Goal: Task Accomplishment & Management: Use online tool/utility

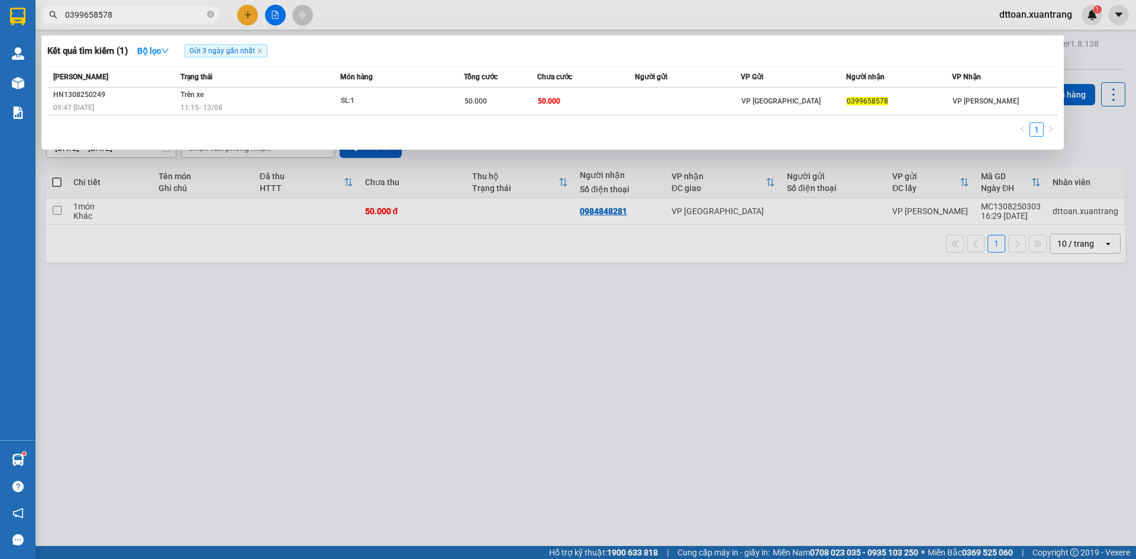
click at [143, 18] on input "0399658578" at bounding box center [135, 14] width 140 height 13
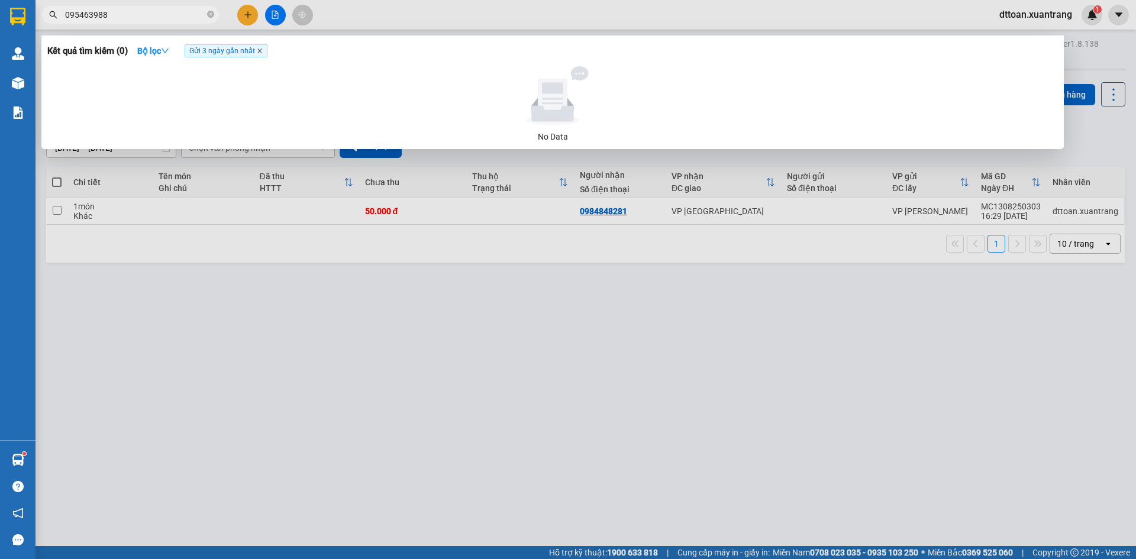
click at [263, 53] on icon "close" at bounding box center [260, 51] width 6 height 6
click at [72, 10] on input "095463988" at bounding box center [135, 14] width 140 height 13
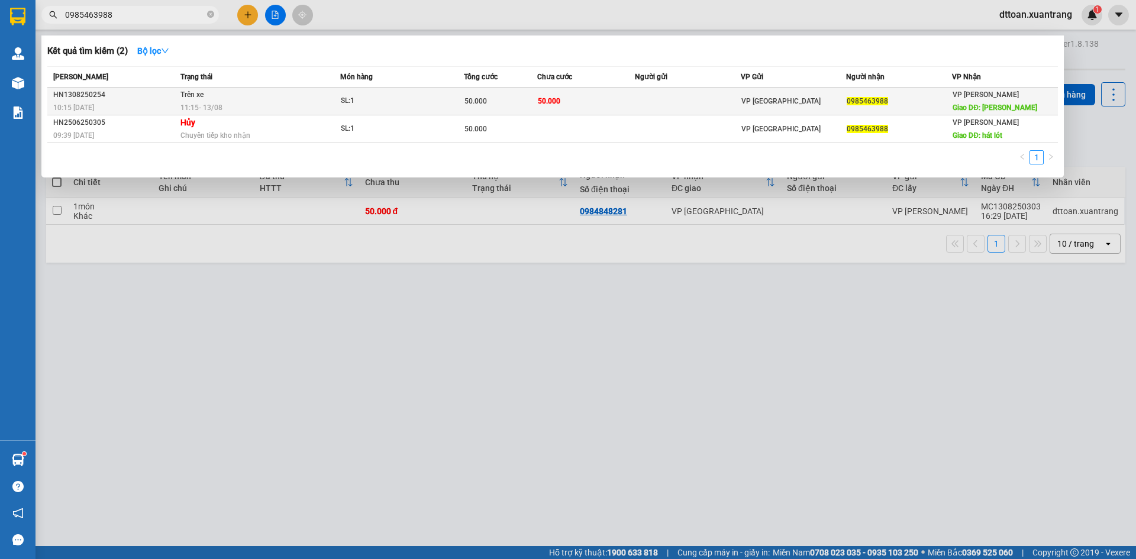
type input "0985463988"
click at [361, 96] on div "SL: 1" at bounding box center [385, 101] width 89 height 13
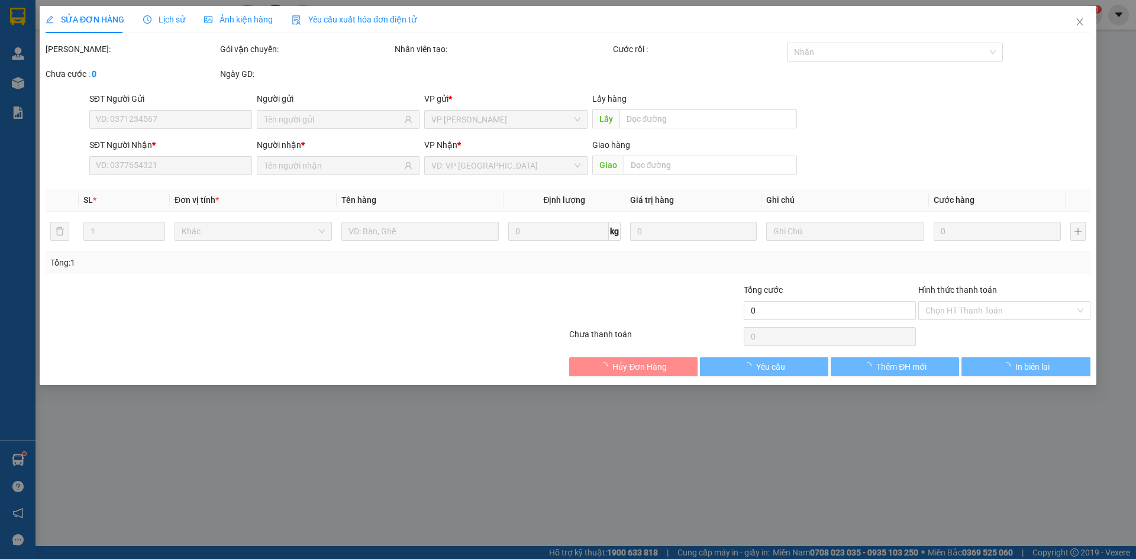
type input "0985463988"
type input "[PERSON_NAME]"
type input "50.000"
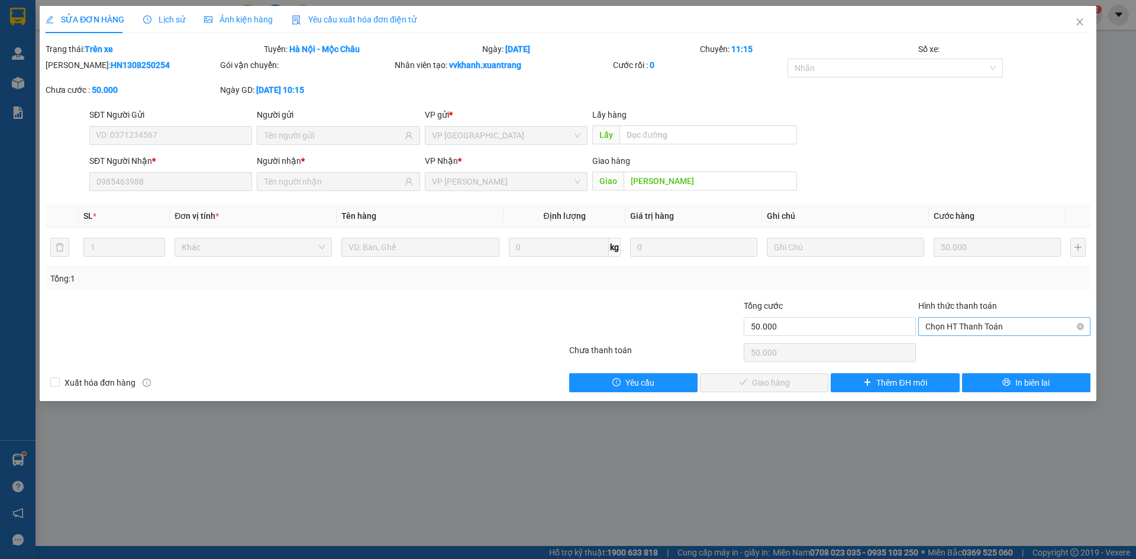
drag, startPoint x: 994, startPoint y: 325, endPoint x: 987, endPoint y: 333, distance: 10.5
click at [994, 325] on span "Chọn HT Thanh Toán" at bounding box center [1005, 327] width 158 height 18
click at [975, 346] on div "Tại văn phòng" at bounding box center [1005, 350] width 158 height 13
type input "0"
click at [797, 389] on button "Giao hàng" at bounding box center [764, 382] width 128 height 19
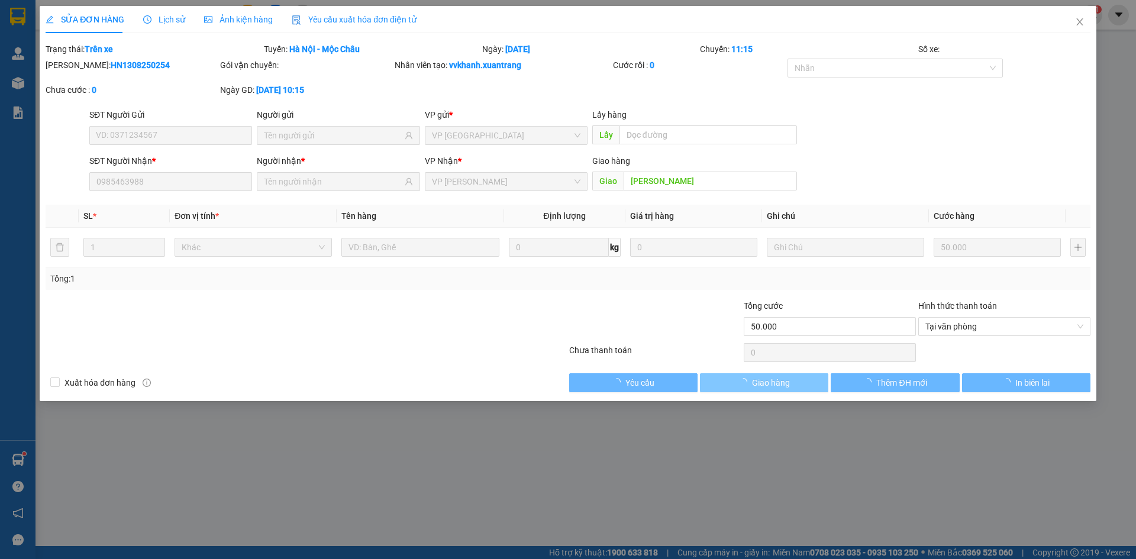
click at [793, 385] on button "Giao hàng" at bounding box center [764, 382] width 128 height 19
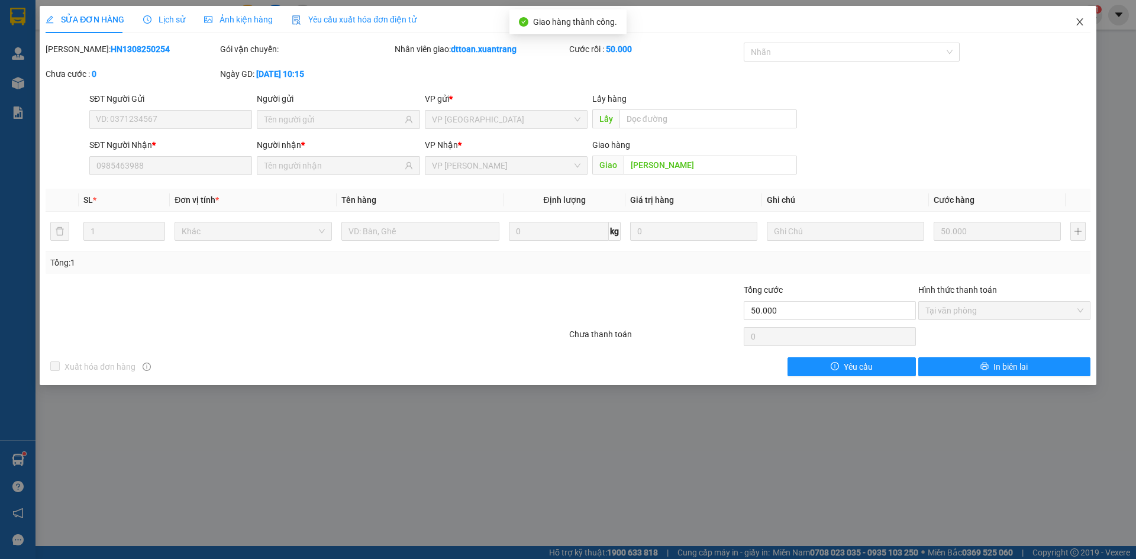
drag, startPoint x: 1086, startPoint y: 24, endPoint x: 1059, endPoint y: 16, distance: 28.3
click at [1086, 23] on span "Close" at bounding box center [1079, 22] width 33 height 33
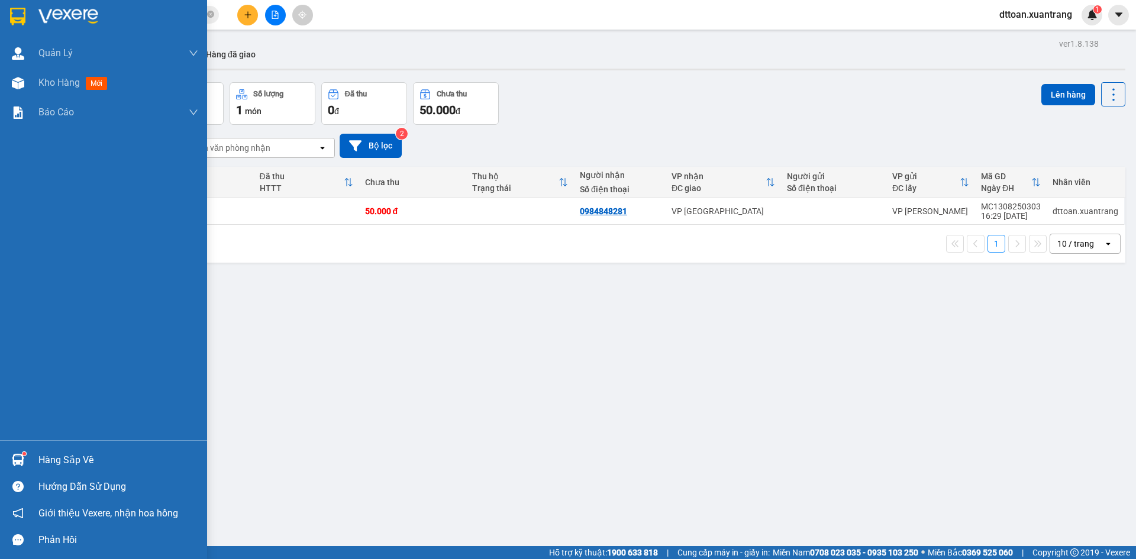
click at [86, 10] on img at bounding box center [68, 17] width 60 height 18
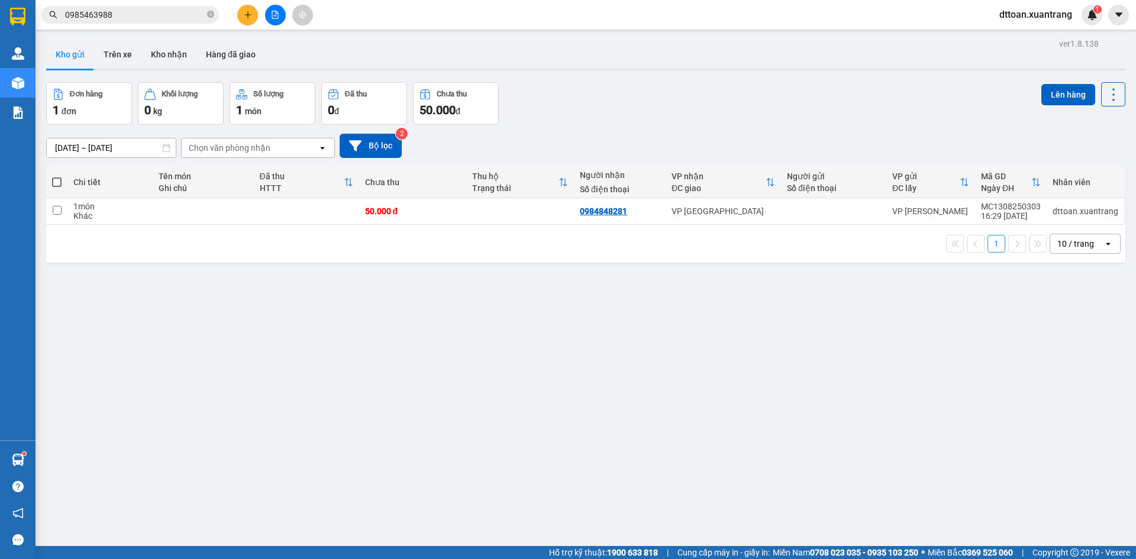
click at [214, 18] on span "0985463988" at bounding box center [130, 15] width 178 height 18
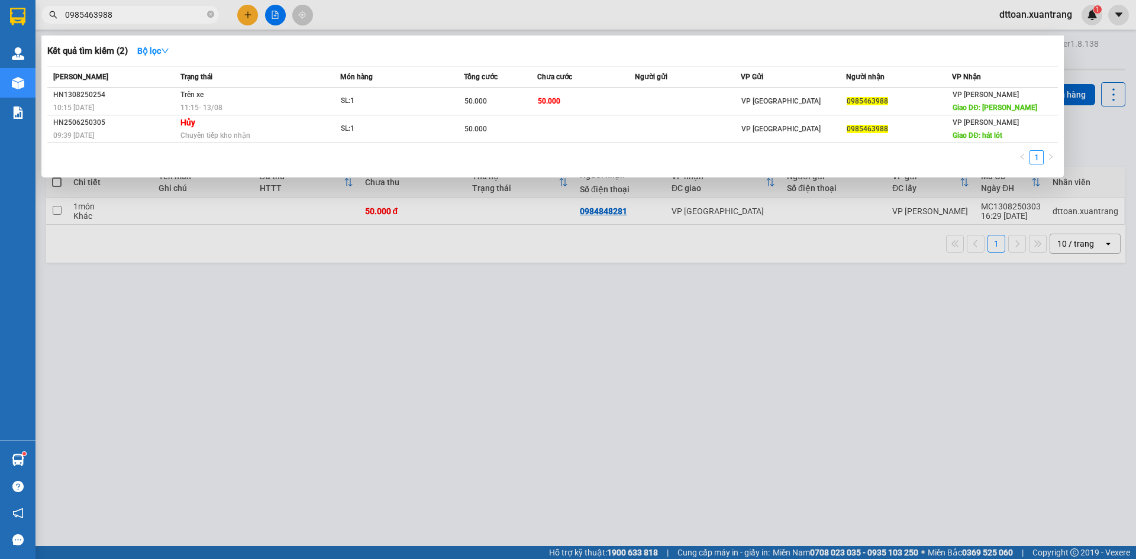
click at [270, 18] on div at bounding box center [568, 279] width 1136 height 559
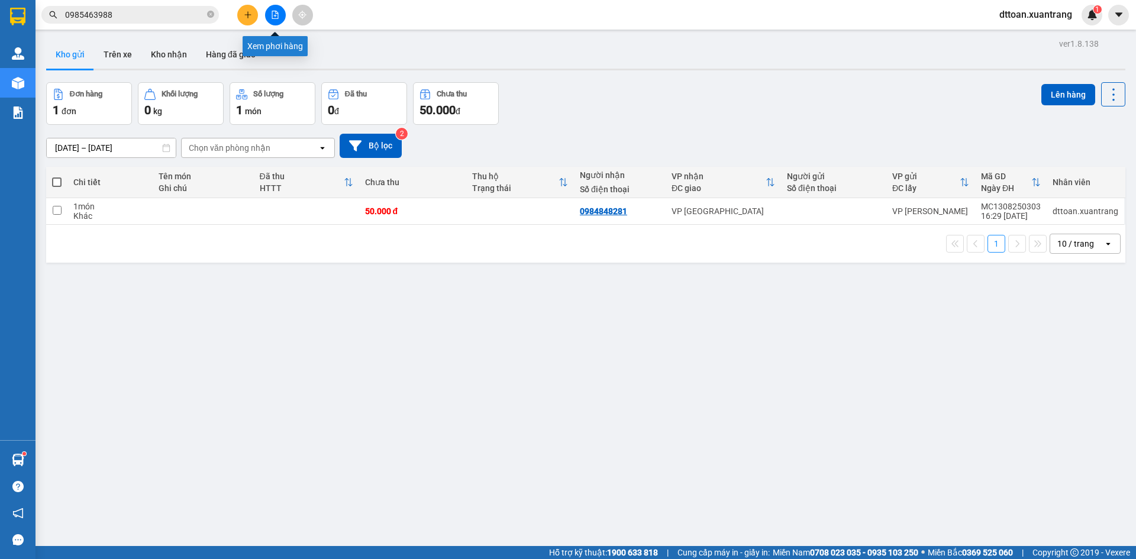
click at [270, 18] on button at bounding box center [275, 15] width 21 height 21
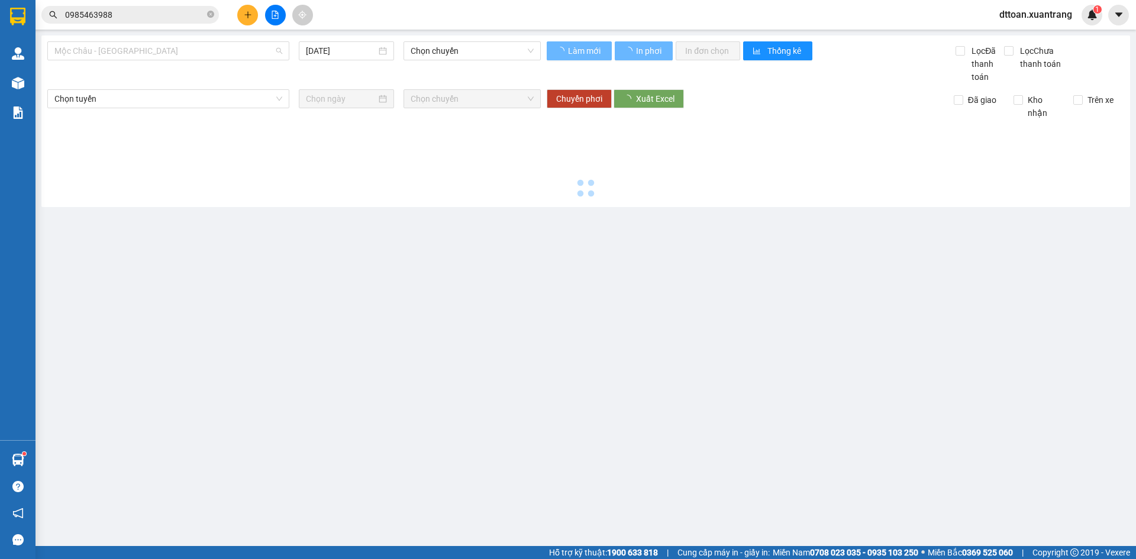
drag, startPoint x: 156, startPoint y: 54, endPoint x: 194, endPoint y: 71, distance: 41.3
click at [162, 54] on span "Mộc Châu - [GEOGRAPHIC_DATA]" at bounding box center [168, 51] width 228 height 18
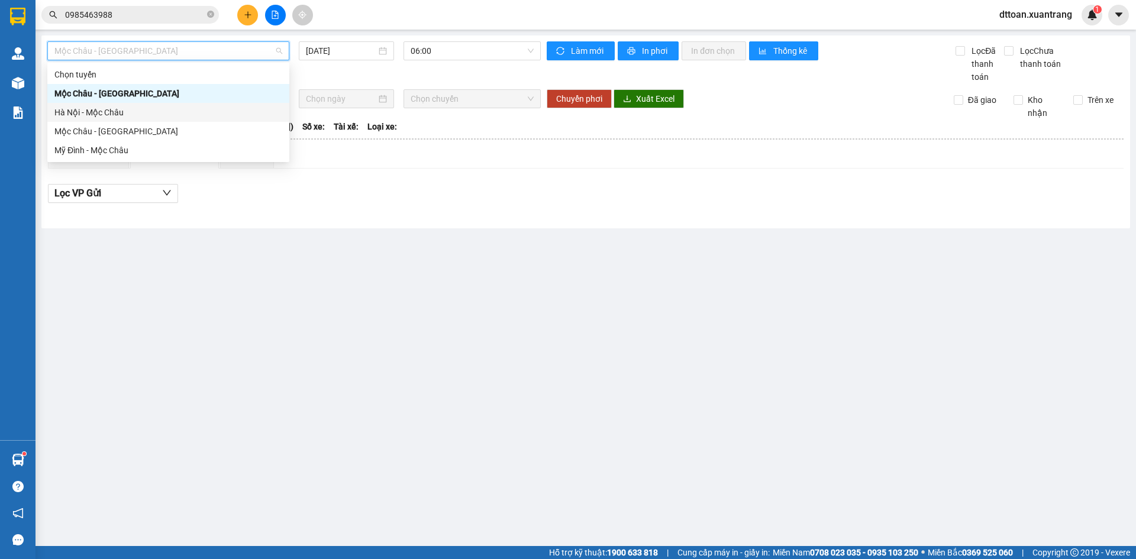
click at [166, 111] on div "Hà Nội - Mộc Châu" at bounding box center [168, 112] width 228 height 13
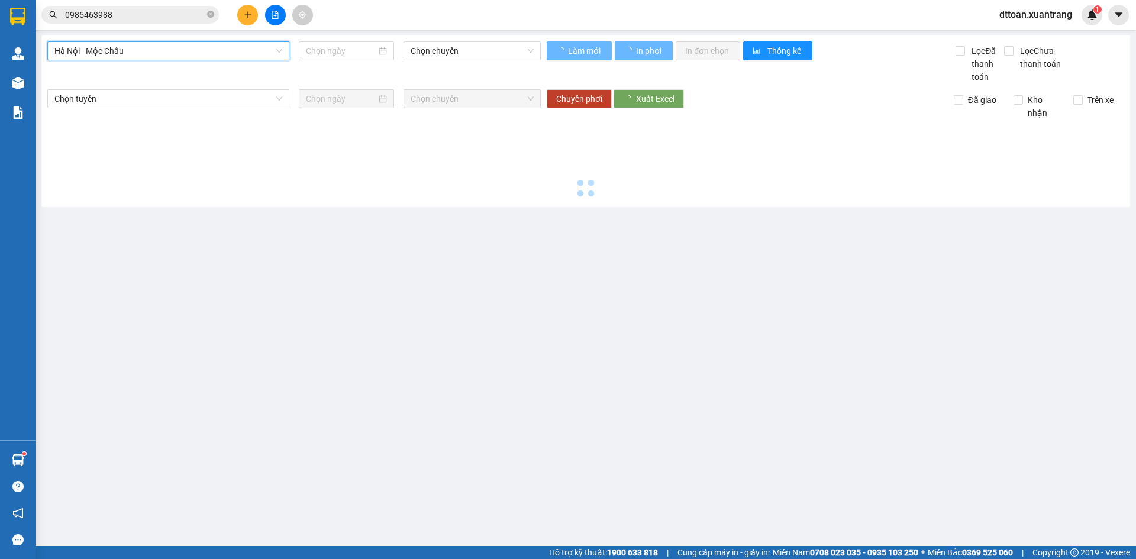
type input "[DATE]"
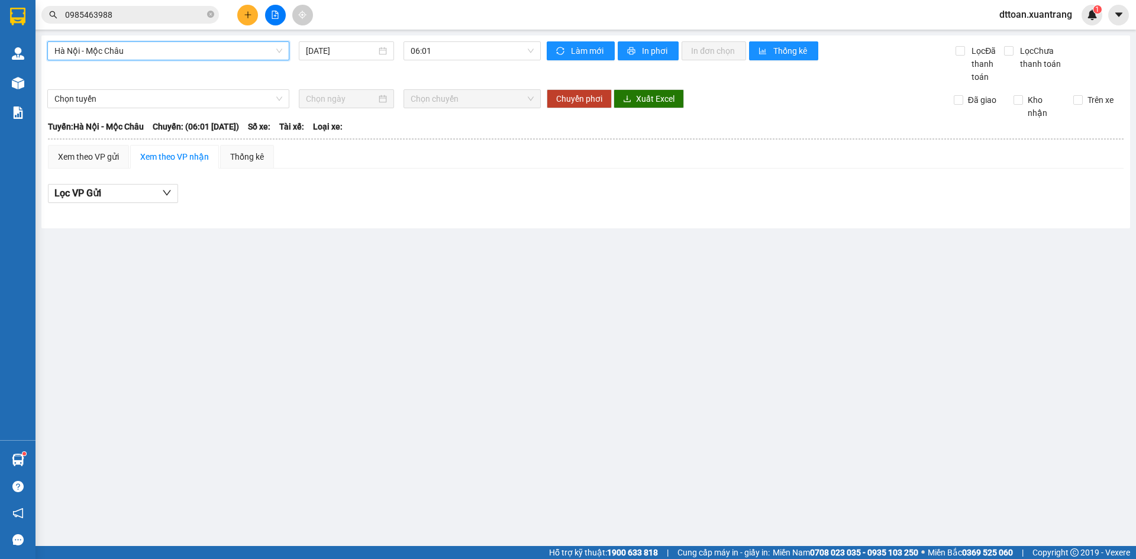
click at [174, 45] on span "Hà Nội - Mộc Châu" at bounding box center [168, 51] width 228 height 18
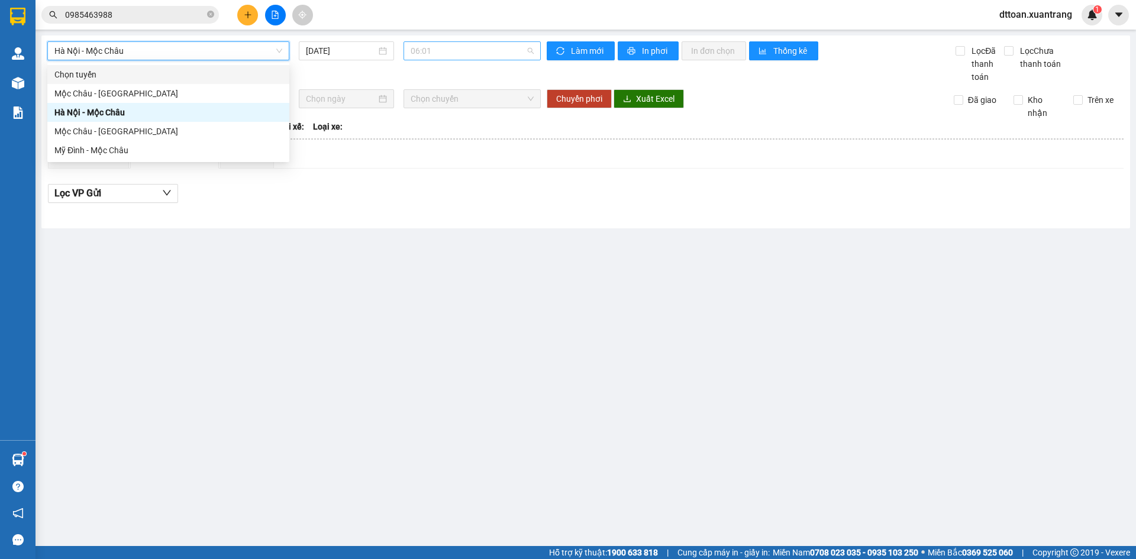
click at [428, 47] on span "06:01" at bounding box center [472, 51] width 123 height 18
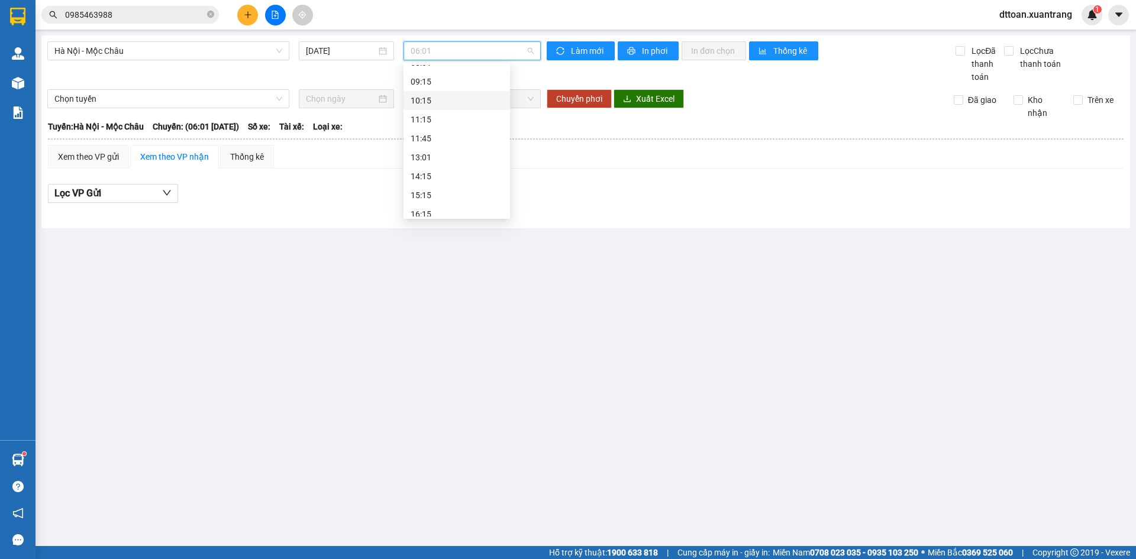
scroll to position [170, 0]
click at [440, 122] on div "15:15" at bounding box center [457, 131] width 107 height 19
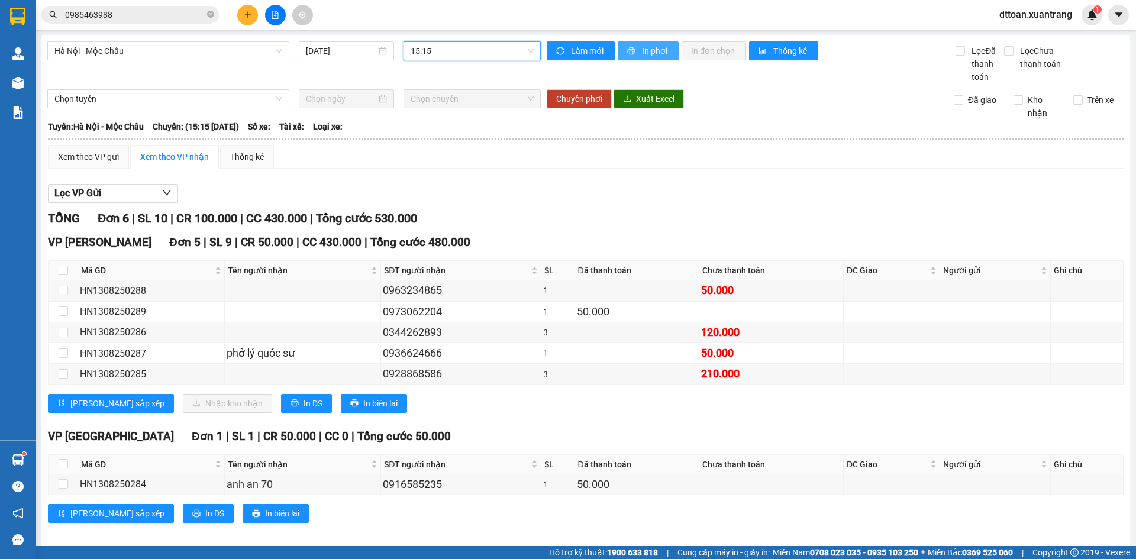
click at [642, 48] on span "In phơi" at bounding box center [655, 50] width 27 height 13
click at [488, 49] on span "15:15" at bounding box center [472, 51] width 123 height 18
click at [447, 153] on div "16:15" at bounding box center [454, 150] width 92 height 13
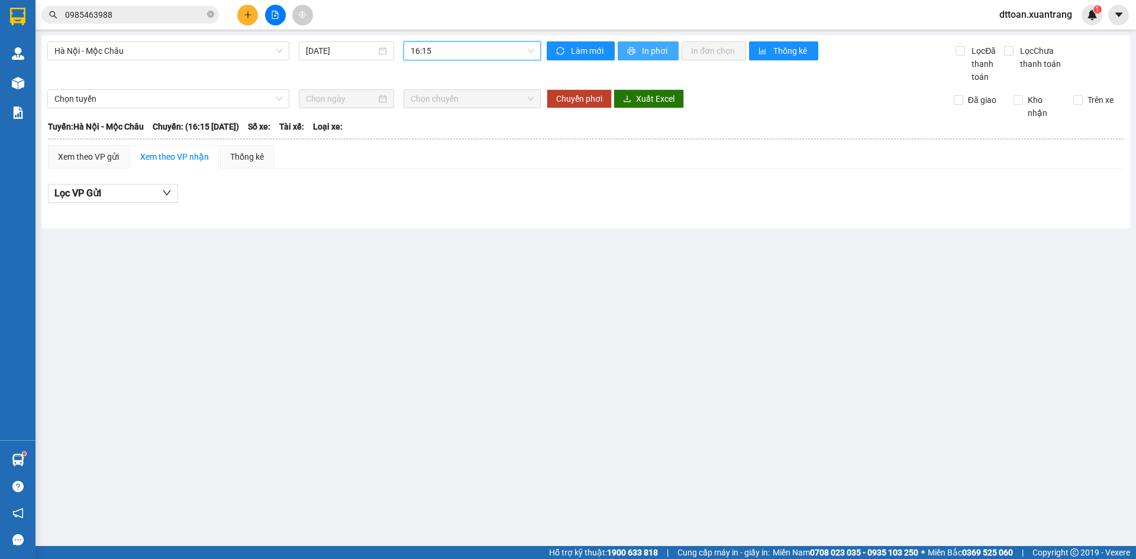
click at [652, 51] on span "In phơi" at bounding box center [655, 50] width 27 height 13
click at [478, 43] on span "16:15" at bounding box center [472, 51] width 123 height 18
click at [456, 166] on div "17:15" at bounding box center [457, 169] width 92 height 13
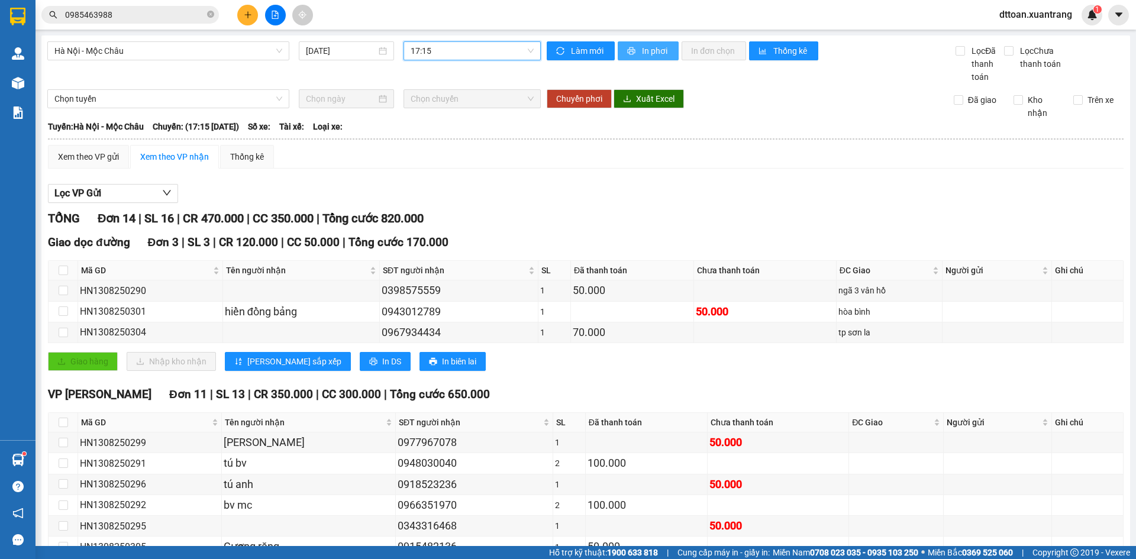
click at [663, 48] on span "In phơi" at bounding box center [655, 50] width 27 height 13
click at [479, 46] on span "17:15" at bounding box center [472, 51] width 123 height 18
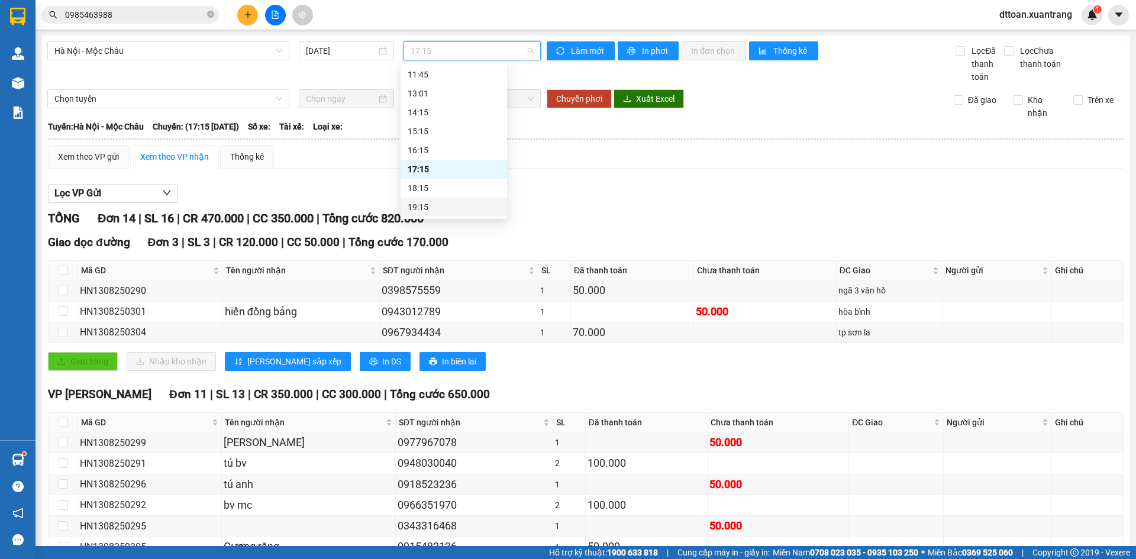
click at [453, 186] on div "18:15" at bounding box center [454, 188] width 92 height 13
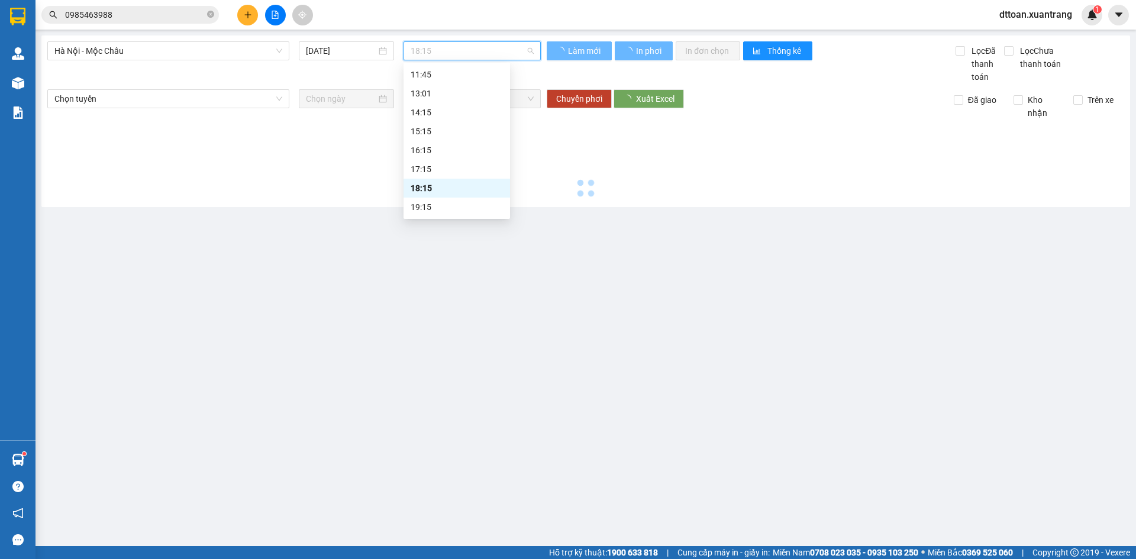
click at [482, 50] on span "18:15" at bounding box center [472, 51] width 123 height 18
click at [460, 167] on div "17:15" at bounding box center [457, 169] width 92 height 13
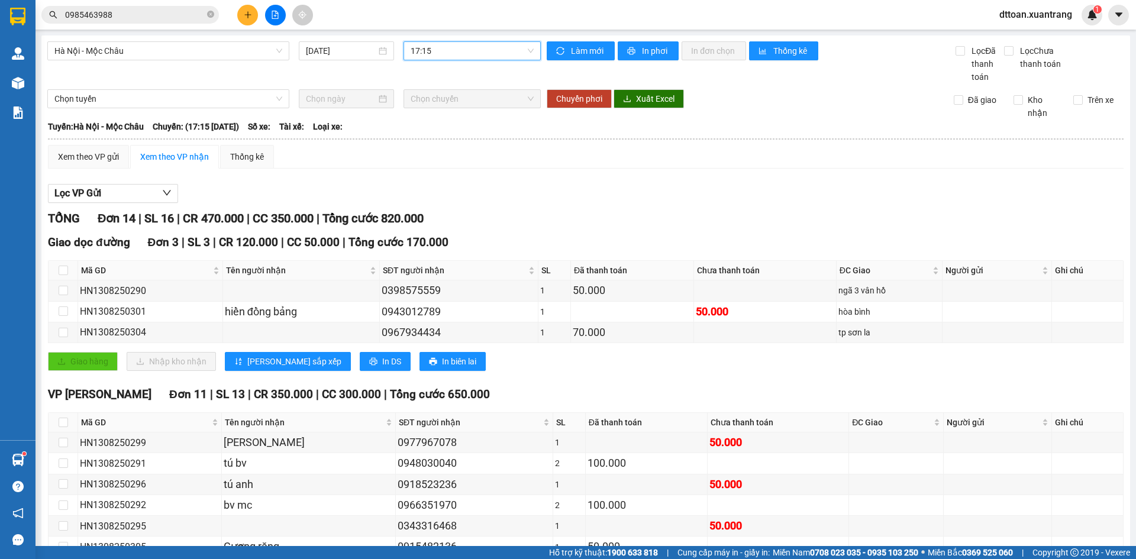
click at [492, 53] on span "17:15" at bounding box center [472, 51] width 123 height 18
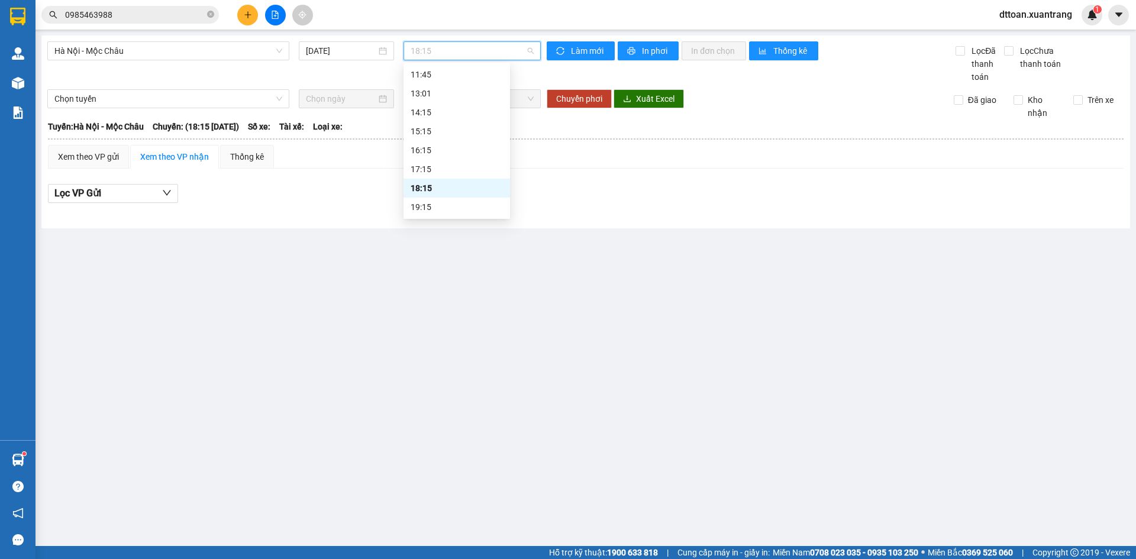
click at [454, 185] on div "18:15" at bounding box center [457, 188] width 92 height 13
click at [477, 48] on span "18:15" at bounding box center [472, 51] width 123 height 18
click at [439, 203] on div "19:15" at bounding box center [457, 207] width 92 height 13
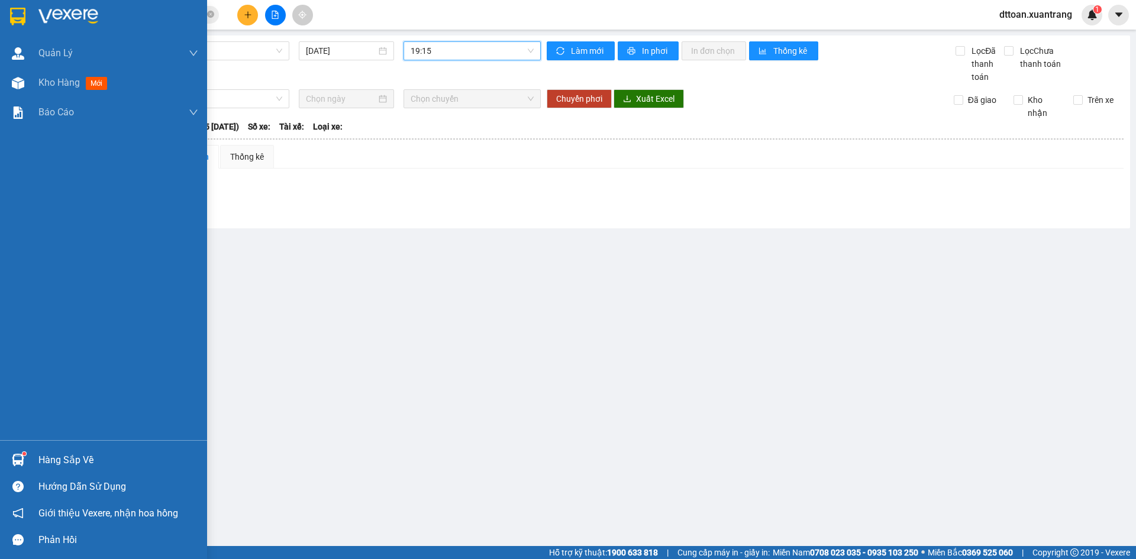
click at [47, 24] on img at bounding box center [68, 17] width 60 height 18
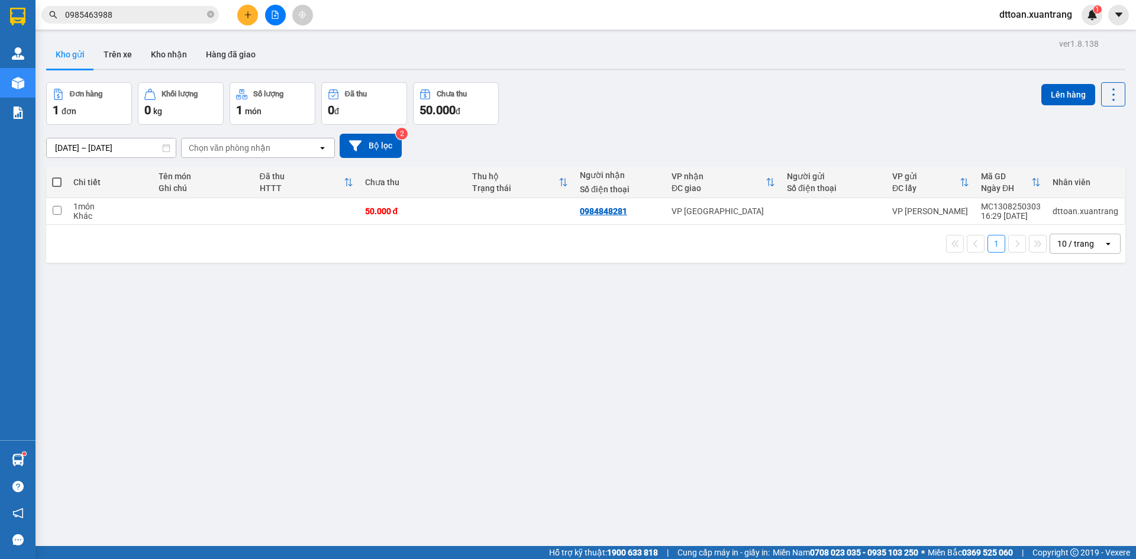
click at [419, 180] on div "Chưa thu" at bounding box center [413, 182] width 96 height 9
click at [431, 211] on div "50.000 đ" at bounding box center [413, 211] width 96 height 9
checkbox input "true"
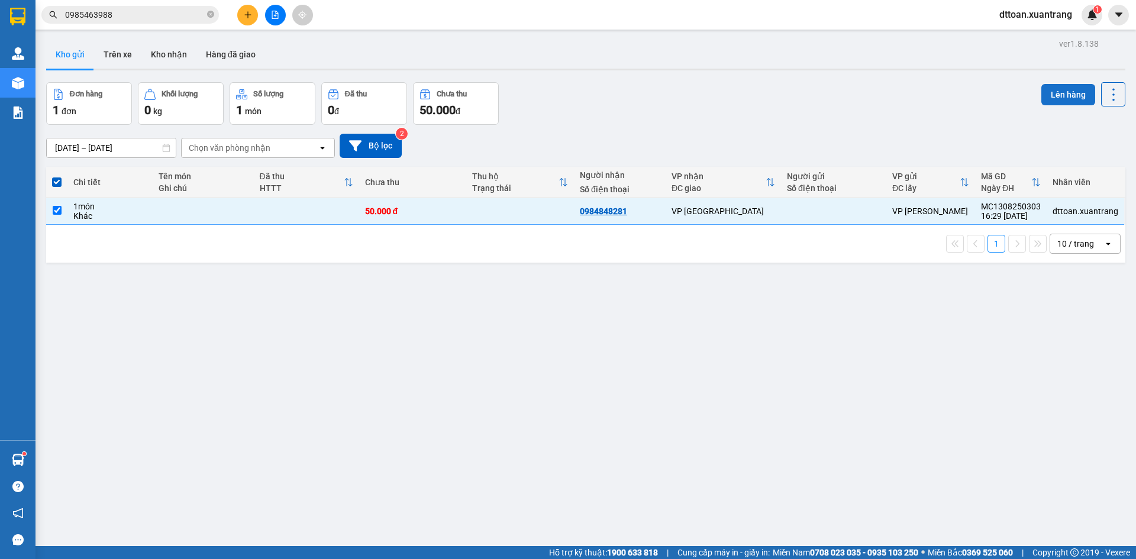
click at [1060, 103] on button "Lên hàng" at bounding box center [1069, 94] width 54 height 21
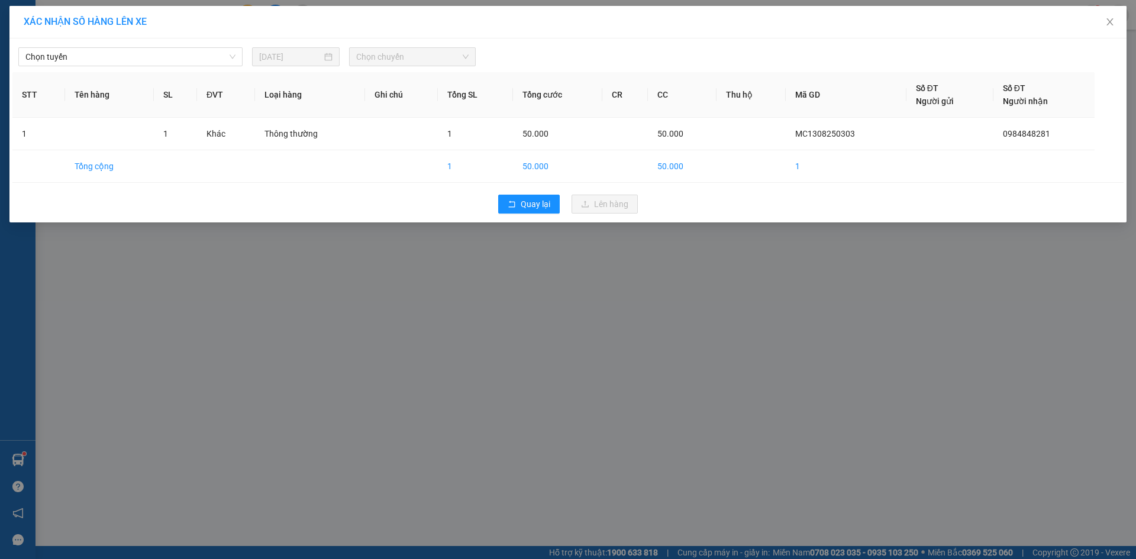
click at [195, 69] on div "Chọn tuyến [DATE] Chọn chuyến STT Tên hàng SL ĐVT Loại hàng Ghi chú Tổng SL Tổn…" at bounding box center [567, 130] width 1117 height 184
click at [179, 50] on span "Chọn tuyến" at bounding box center [130, 57] width 210 height 18
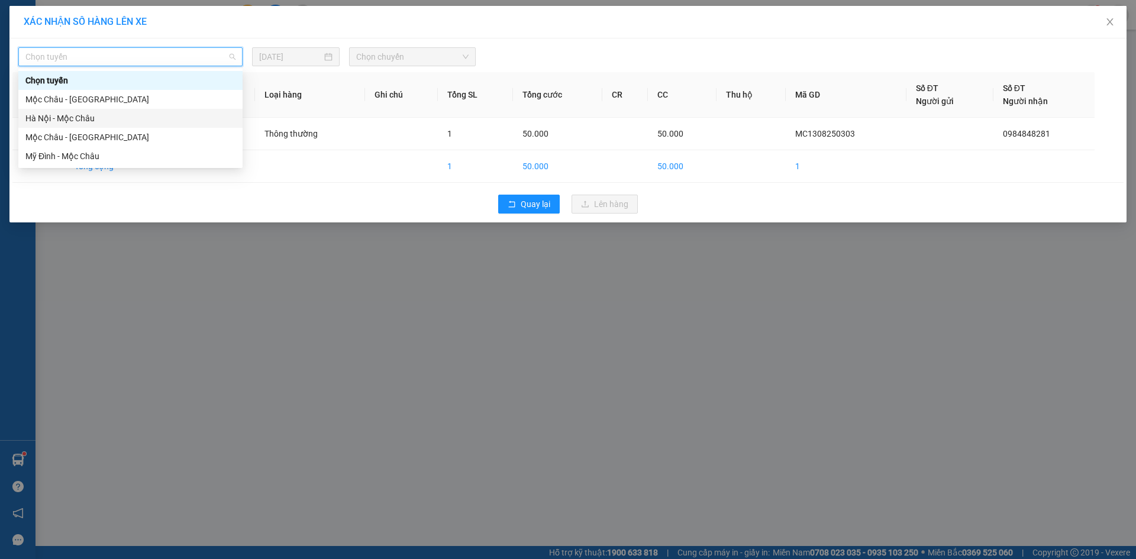
click at [141, 109] on div "Hà Nội - Mộc Châu" at bounding box center [130, 118] width 224 height 19
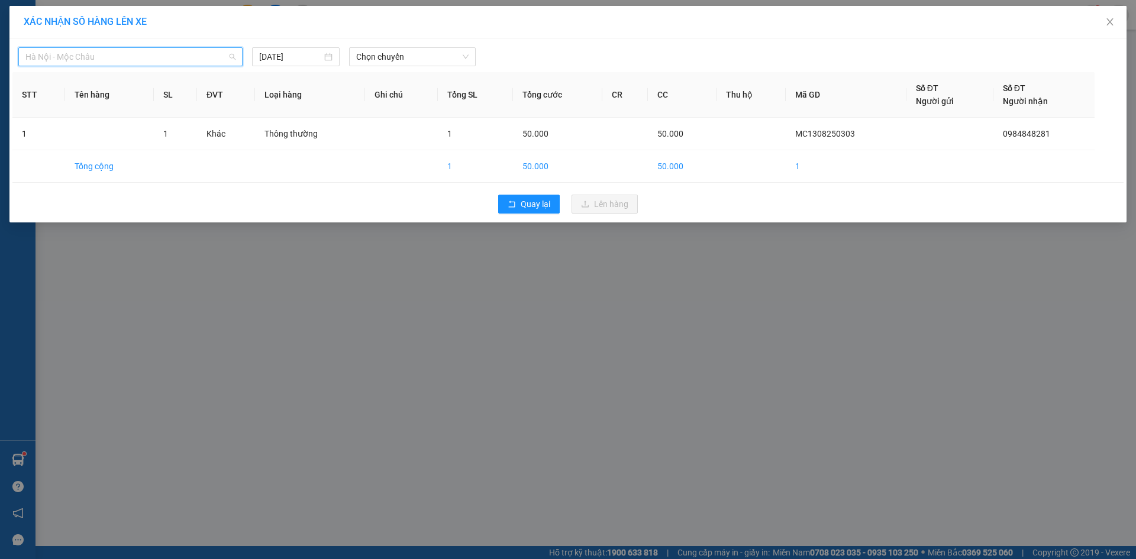
click at [165, 59] on span "Hà Nội - Mộc Châu" at bounding box center [130, 57] width 210 height 18
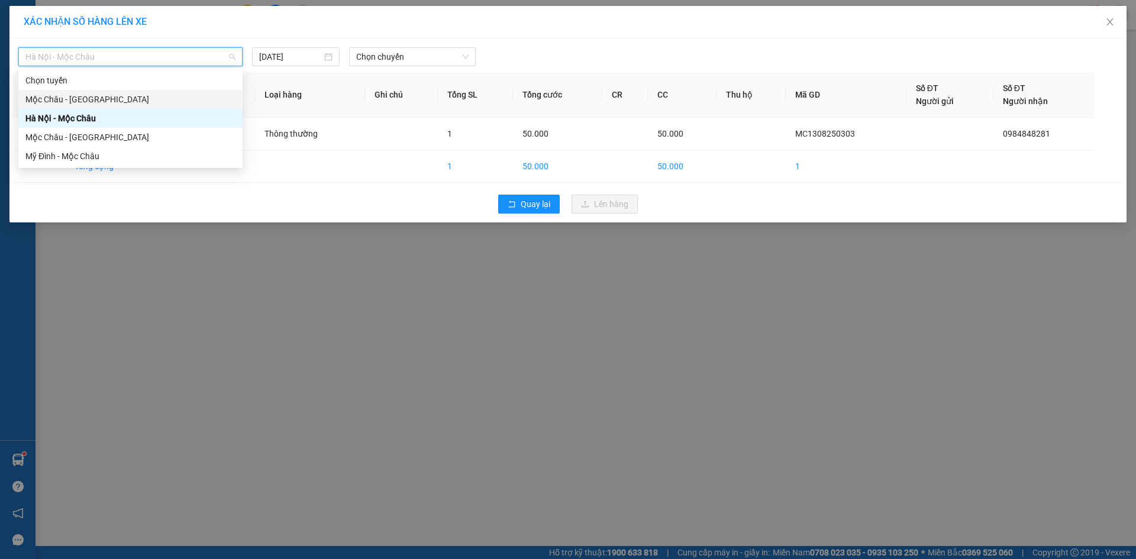
click at [138, 94] on div "Mộc Châu - [GEOGRAPHIC_DATA]" at bounding box center [130, 99] width 224 height 19
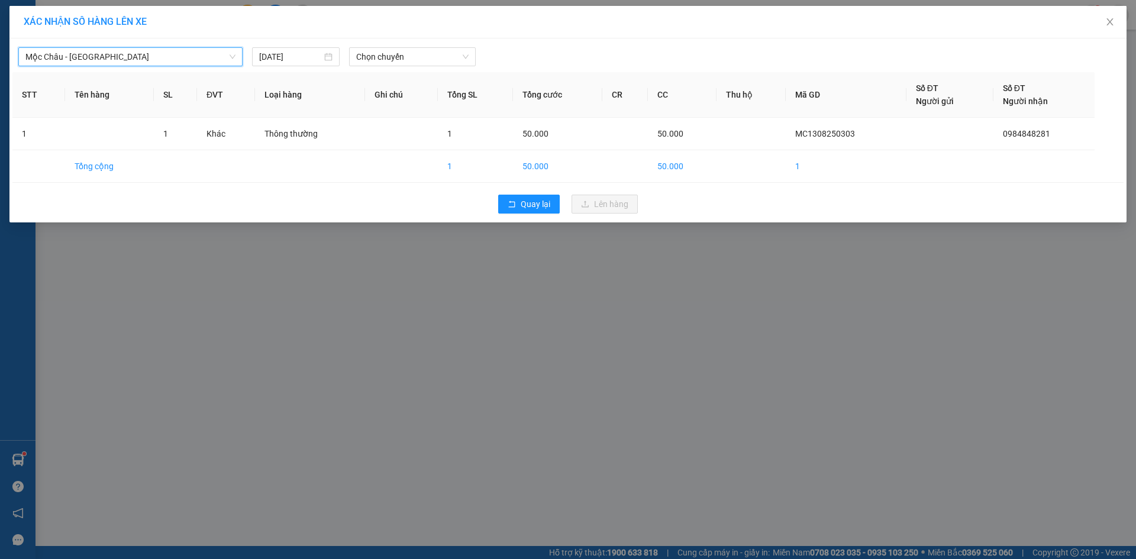
click at [433, 41] on div "Mộc Châu - [GEOGRAPHIC_DATA] [GEOGRAPHIC_DATA] - [GEOGRAPHIC_DATA] [DATE] Chọn …" at bounding box center [567, 130] width 1117 height 184
click at [403, 67] on div "Mộc Châu - [GEOGRAPHIC_DATA] [DATE] Chọn chuyến STT Tên hàng SL ĐVT Loại hàng G…" at bounding box center [567, 130] width 1117 height 184
drag, startPoint x: 411, startPoint y: 56, endPoint x: 412, endPoint y: 62, distance: 6.0
click at [412, 56] on span "Chọn chuyến" at bounding box center [412, 57] width 112 height 18
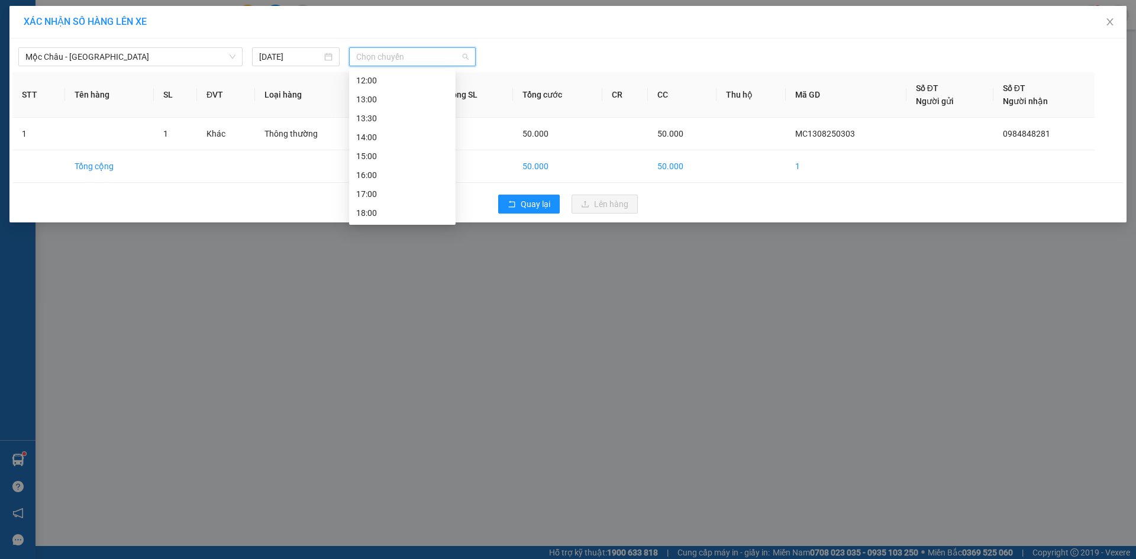
scroll to position [170, 0]
click at [399, 168] on div "18:00" at bounding box center [402, 175] width 107 height 19
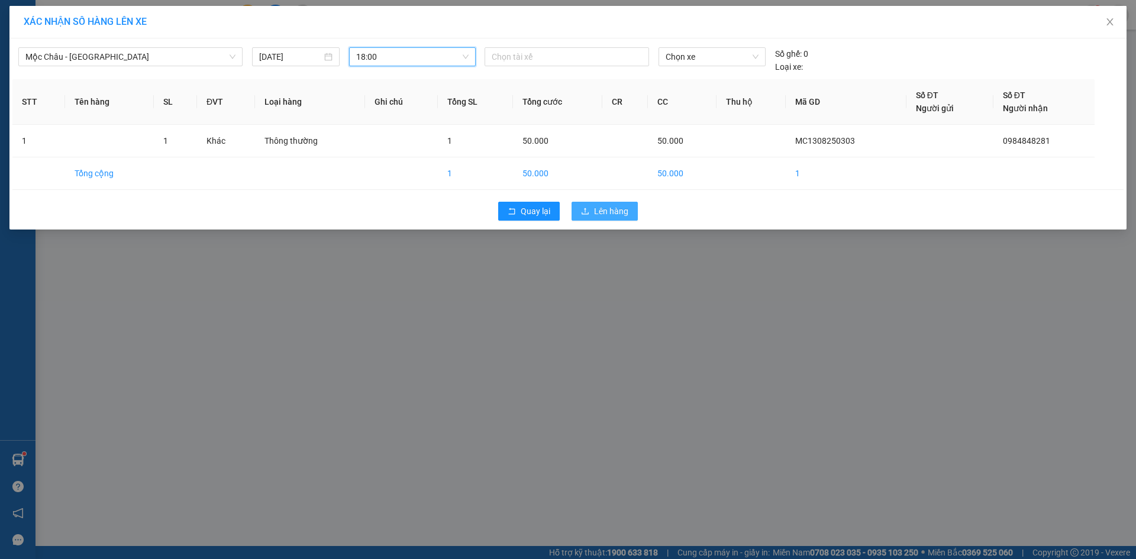
click at [620, 209] on span "Lên hàng" at bounding box center [611, 211] width 34 height 13
